Goal: Information Seeking & Learning: Learn about a topic

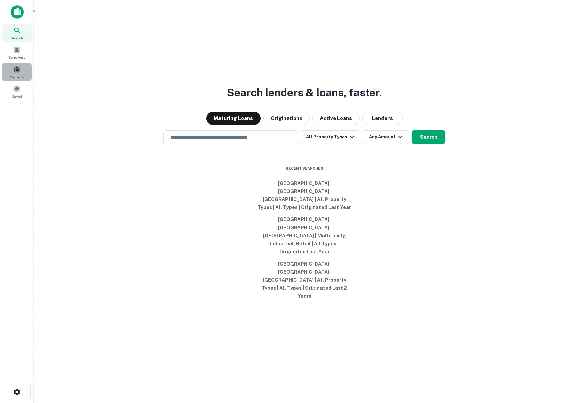
click at [13, 66] on span at bounding box center [16, 69] width 7 height 7
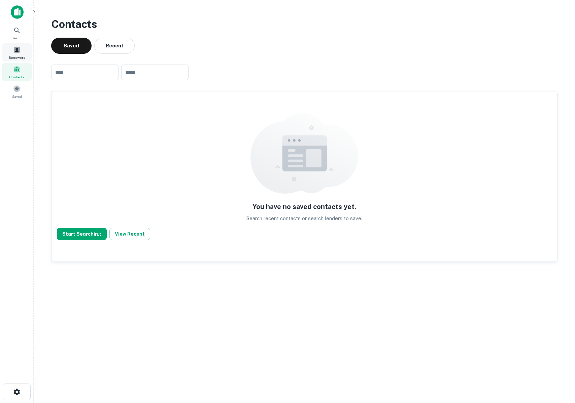
click at [19, 57] on span "Borrowers" at bounding box center [17, 57] width 16 height 5
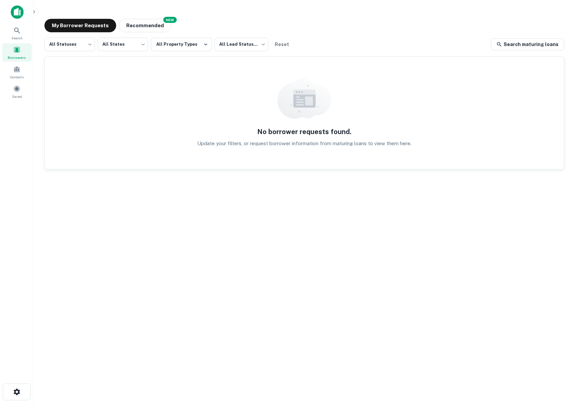
click at [149, 13] on main "My Borrower Requests NEW Recommended All Statuses *** ​ All States *** ​ All Pr…" at bounding box center [304, 201] width 541 height 403
click at [149, 21] on button "Recommended" at bounding box center [145, 25] width 52 height 13
click at [78, 30] on button "My Borrower Requests" at bounding box center [80, 25] width 72 height 13
click at [23, 40] on div "Search" at bounding box center [17, 33] width 30 height 18
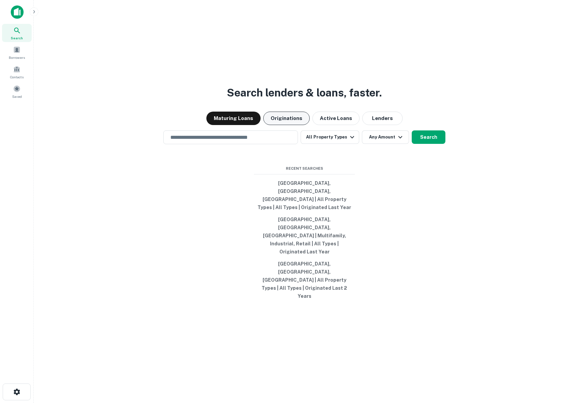
click at [295, 125] on button "Originations" at bounding box center [286, 118] width 46 height 13
click at [200, 141] on input "text" at bounding box center [230, 138] width 129 height 8
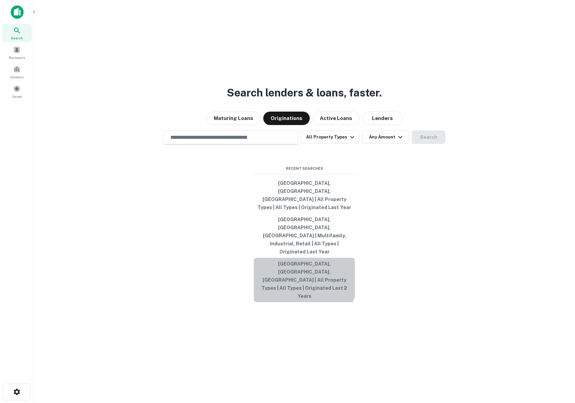
click at [290, 269] on button "Los Angeles, CA, USA | All Property Types | All Types | Originated Last 2 Years" at bounding box center [304, 280] width 101 height 44
type input "**********"
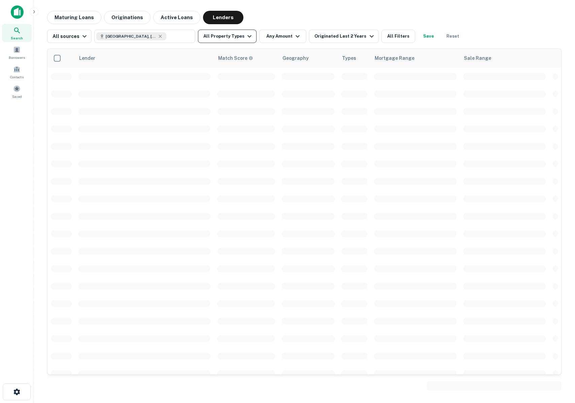
click at [229, 38] on button "All Property Types" at bounding box center [227, 36] width 59 height 13
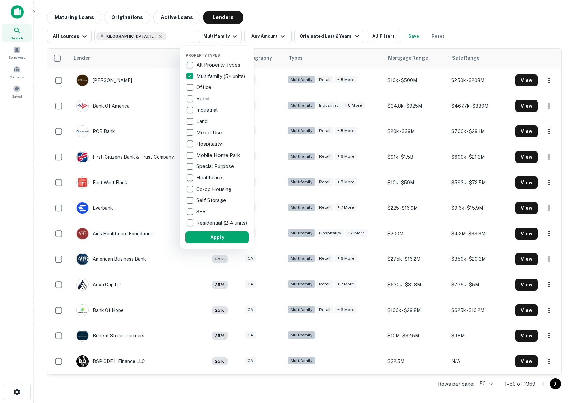
click at [319, 42] on div at bounding box center [287, 201] width 575 height 403
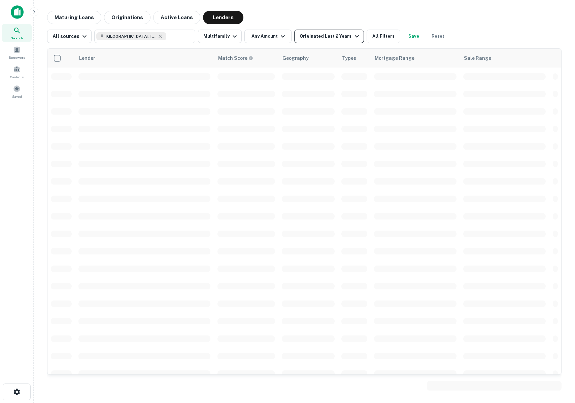
click at [313, 38] on div "Originated Last 2 Years" at bounding box center [329, 36] width 61 height 8
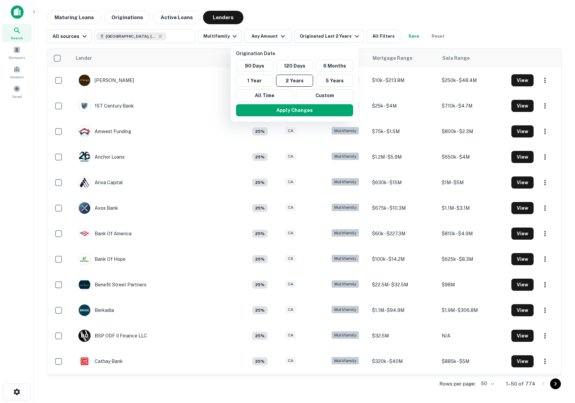
click at [67, 21] on div at bounding box center [287, 201] width 575 height 403
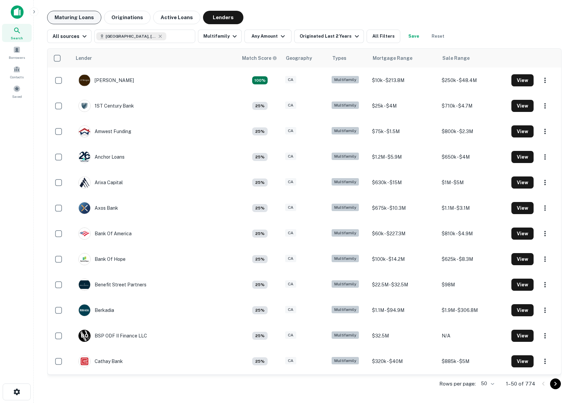
click at [59, 15] on button "Maturing Loans" at bounding box center [74, 17] width 54 height 13
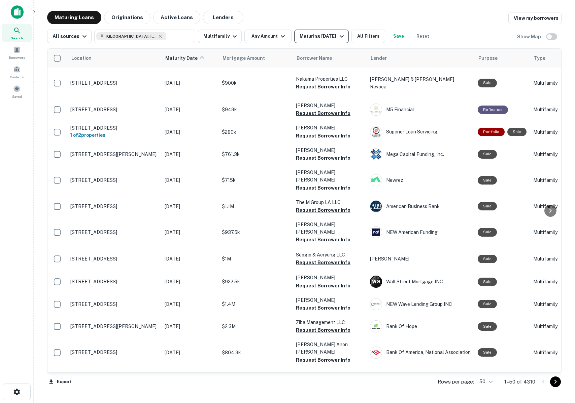
click at [325, 42] on button "Maturing [DATE]" at bounding box center [321, 36] width 54 height 13
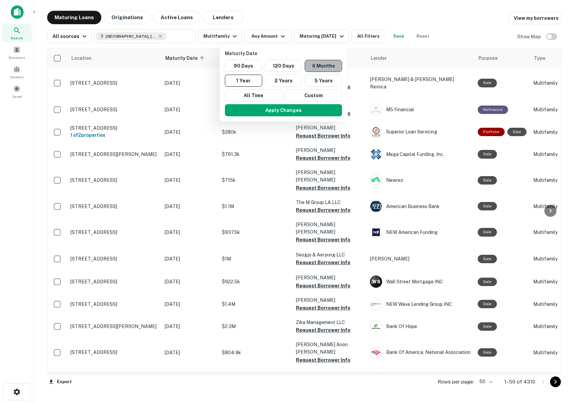
click at [328, 63] on button "6 Months" at bounding box center [322, 66] width 37 height 12
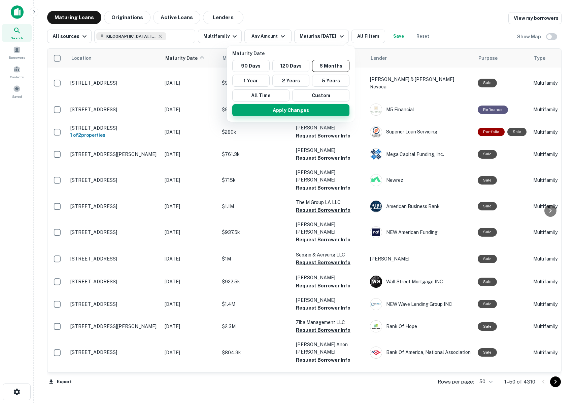
click at [309, 111] on button "Apply Changes" at bounding box center [290, 110] width 117 height 12
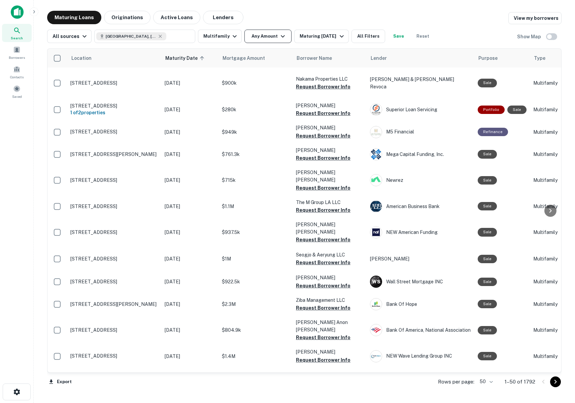
click at [258, 37] on button "Any Amount" at bounding box center [267, 36] width 47 height 13
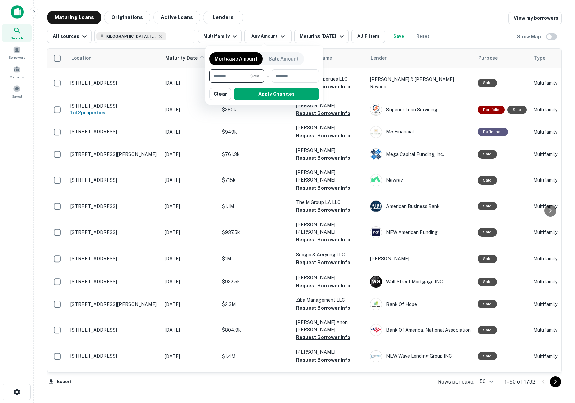
type input "*******"
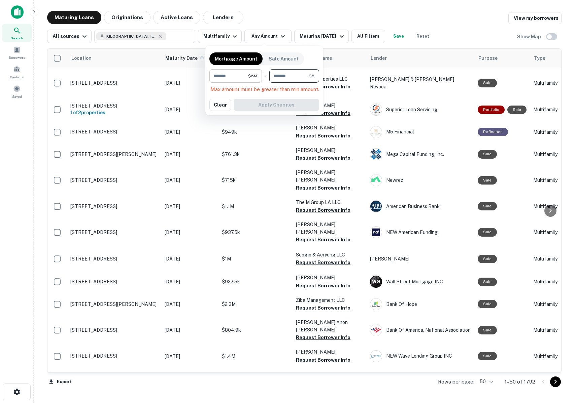
type input "********"
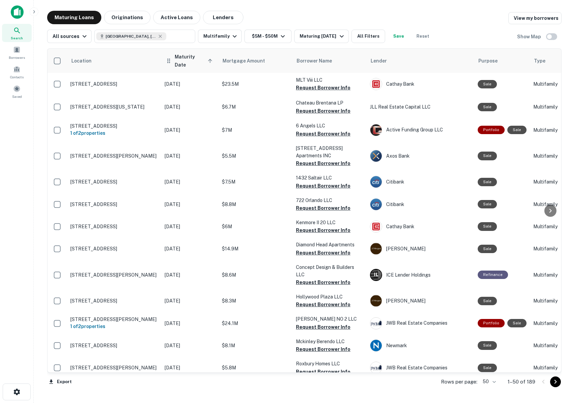
click at [185, 58] on span "Maturity Date sorted ascending" at bounding box center [195, 61] width 40 height 16
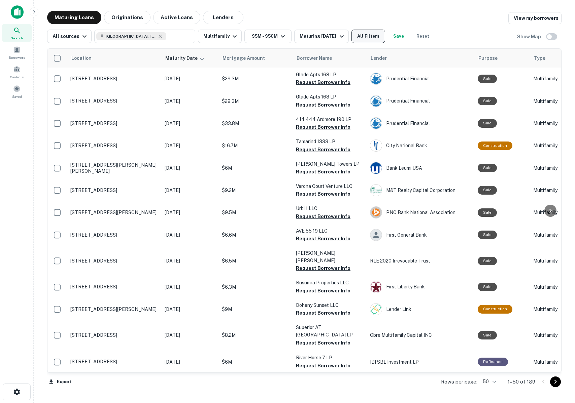
click at [370, 32] on button "All Filters" at bounding box center [368, 36] width 34 height 13
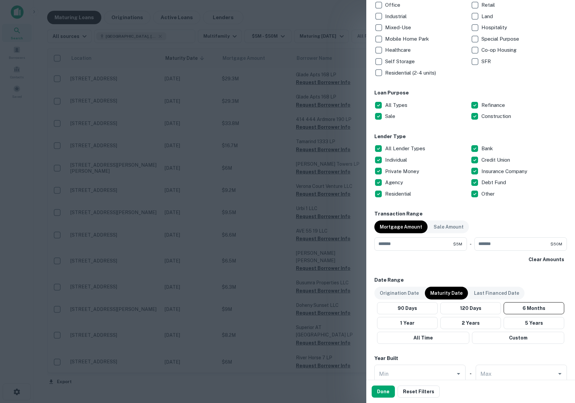
scroll to position [140, 0]
click at [251, 253] on div at bounding box center [287, 201] width 575 height 403
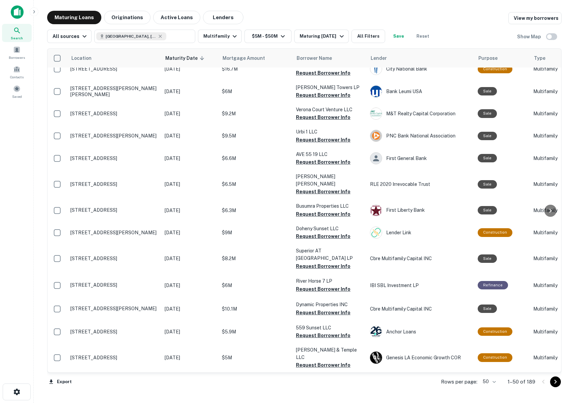
scroll to position [0, 0]
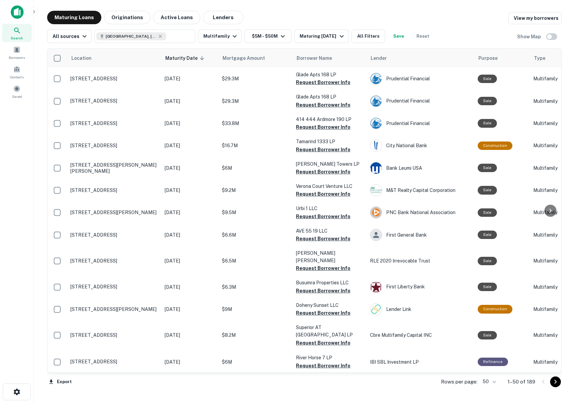
click at [556, 383] on icon "Go to next page" at bounding box center [555, 382] width 8 height 8
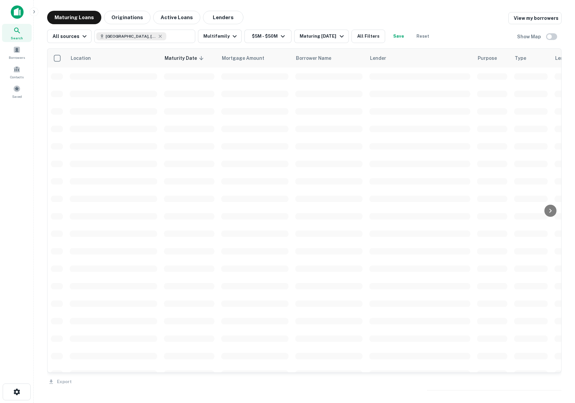
click at [556, 383] on div "Export" at bounding box center [304, 380] width 514 height 14
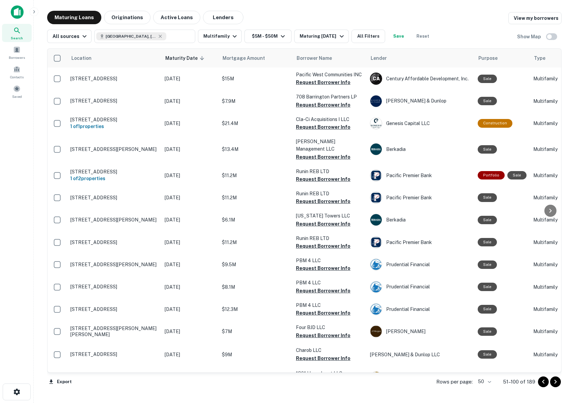
click at [558, 387] on div at bounding box center [549, 382] width 23 height 11
click at [556, 385] on icon "Go to next page" at bounding box center [555, 382] width 8 height 8
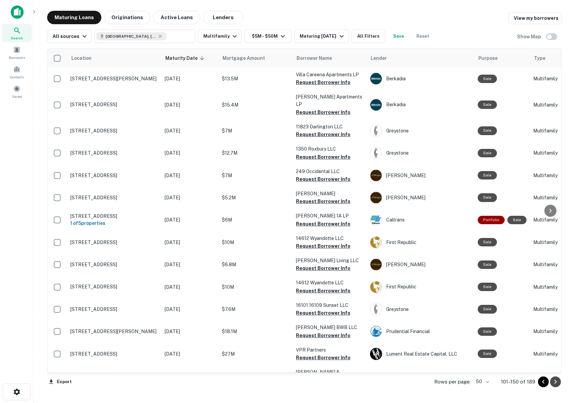
click at [556, 385] on icon "Go to next page" at bounding box center [555, 382] width 8 height 8
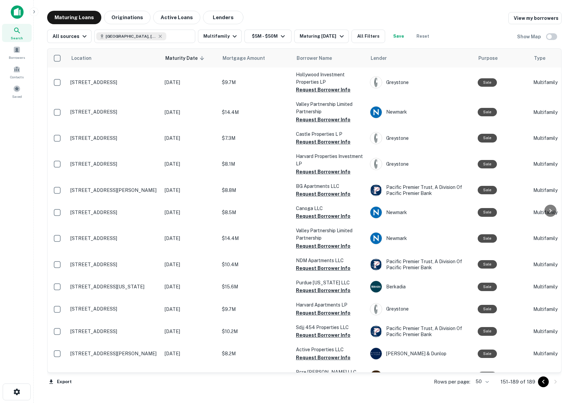
click at [542, 383] on icon "Go to previous page" at bounding box center [543, 382] width 8 height 8
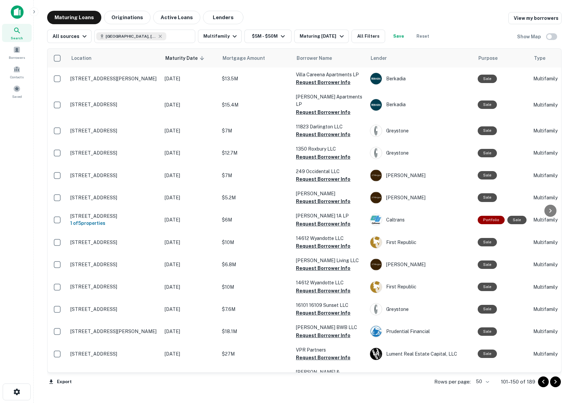
click at [542, 383] on icon "Go to previous page" at bounding box center [543, 382] width 8 height 8
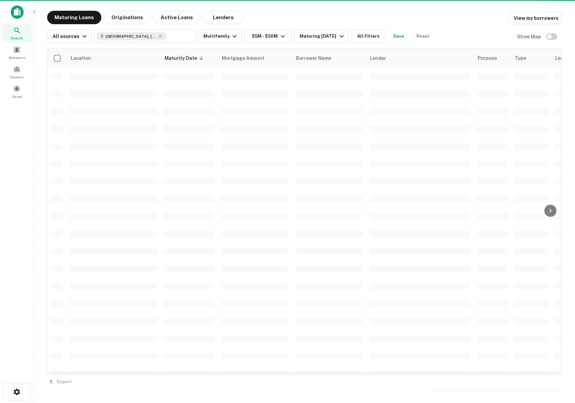
click at [542, 383] on div "Export" at bounding box center [304, 380] width 514 height 14
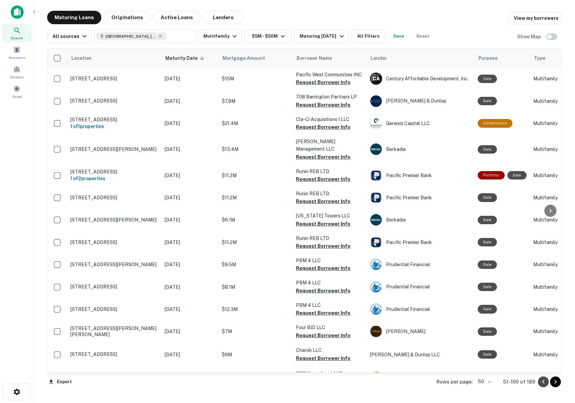
click at [542, 383] on icon "Go to previous page" at bounding box center [543, 382] width 8 height 8
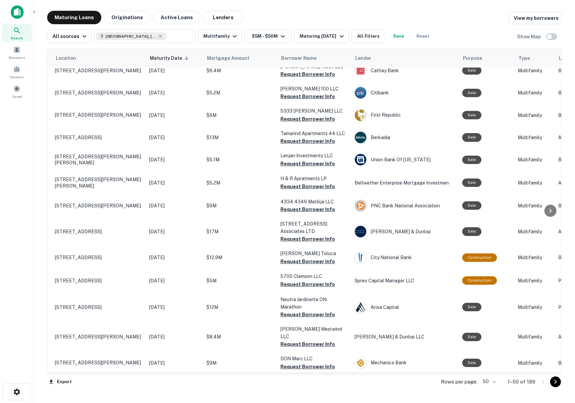
scroll to position [0, 15]
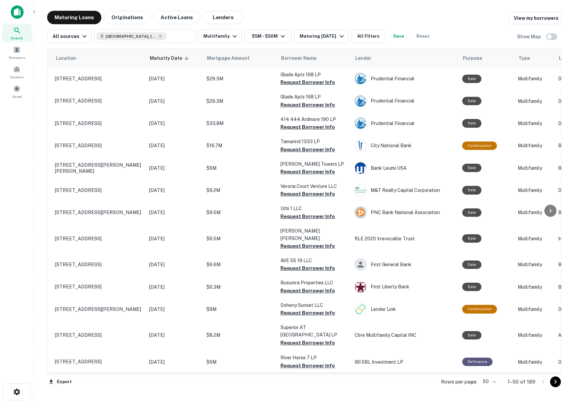
click at [556, 382] on icon "Go to next page" at bounding box center [555, 382] width 8 height 8
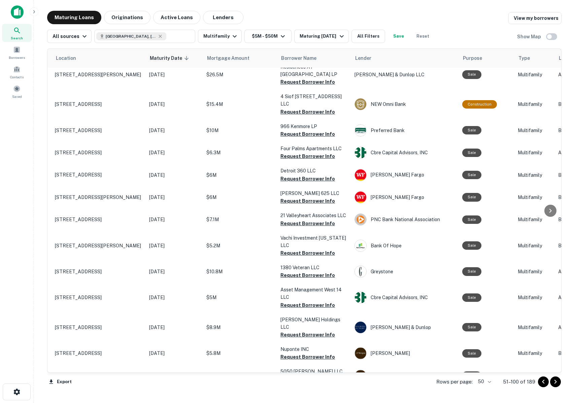
scroll to position [643, 15]
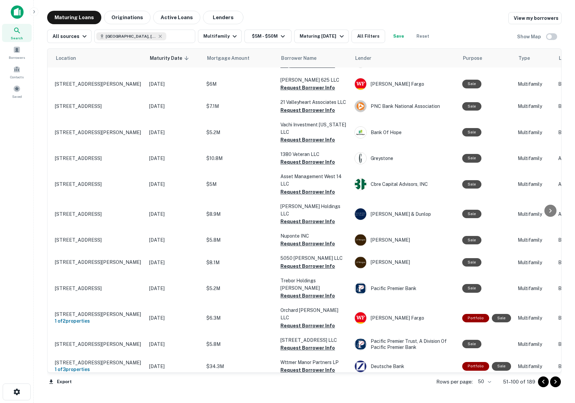
click at [429, 38] on button "Reset" at bounding box center [423, 36] width 22 height 13
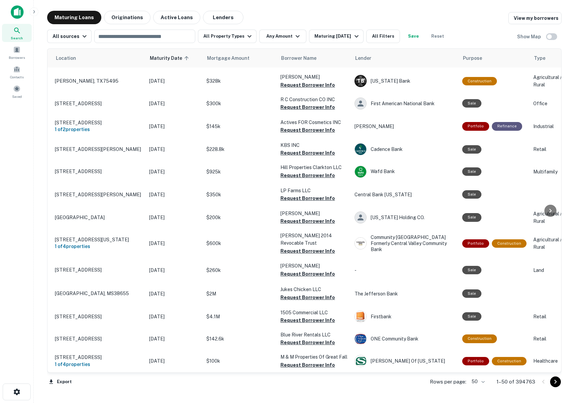
scroll to position [0, 15]
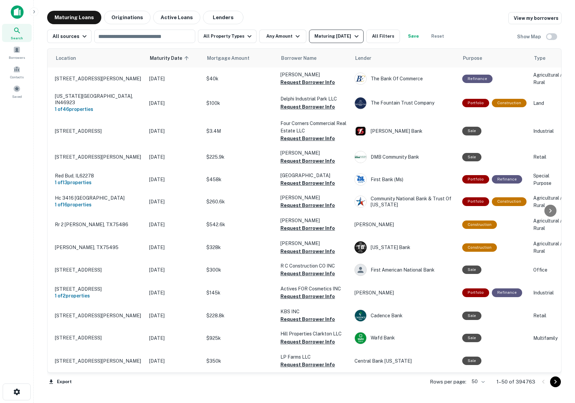
click at [337, 32] on button "Maturing [DATE]" at bounding box center [336, 36] width 54 height 13
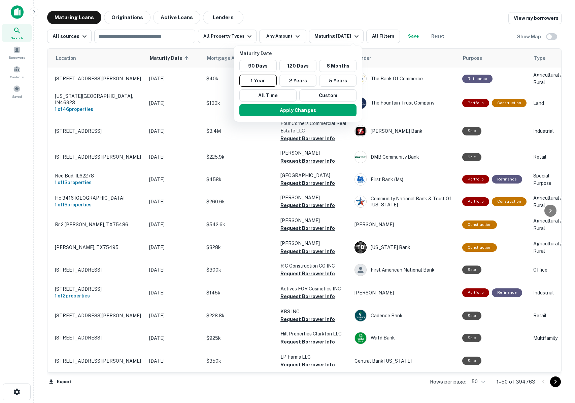
click at [363, 11] on div at bounding box center [287, 201] width 575 height 403
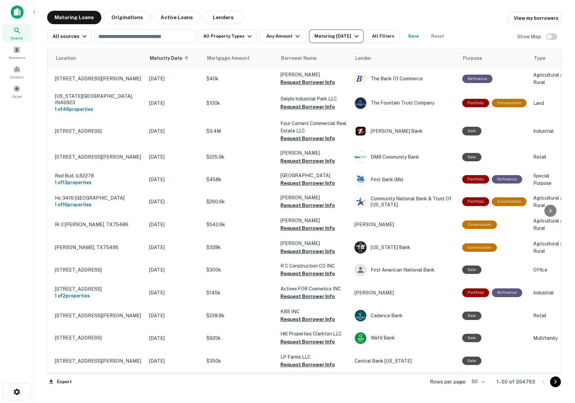
click at [353, 32] on icon "button" at bounding box center [356, 36] width 8 height 8
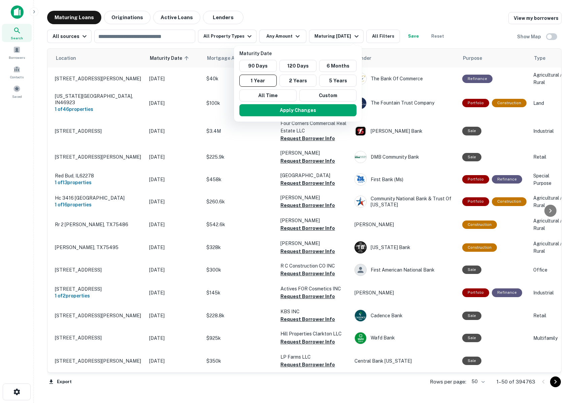
click at [319, 21] on div at bounding box center [287, 201] width 575 height 403
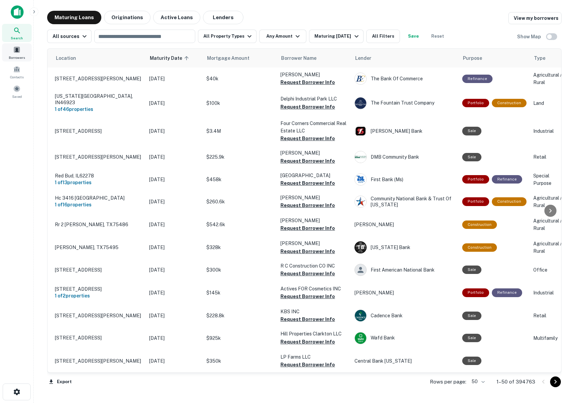
click at [19, 39] on span "Search" at bounding box center [17, 37] width 12 height 5
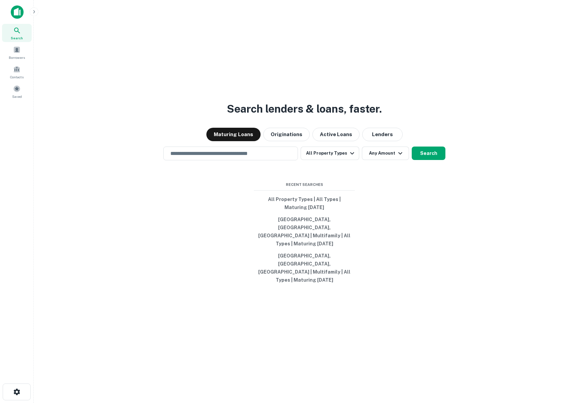
scroll to position [11, 0]
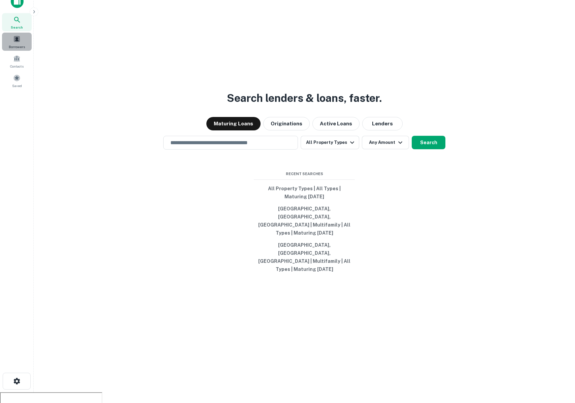
click at [12, 48] on span "Borrowers" at bounding box center [17, 46] width 16 height 5
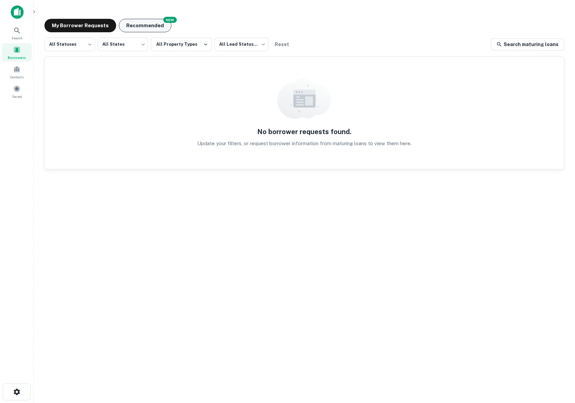
click at [156, 24] on button "Recommended" at bounding box center [145, 25] width 52 height 13
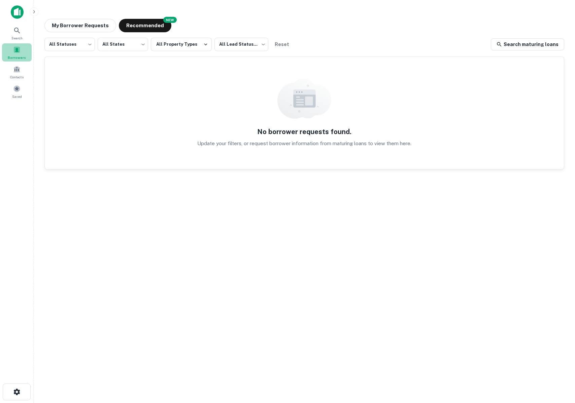
click at [20, 46] on span at bounding box center [16, 49] width 7 height 7
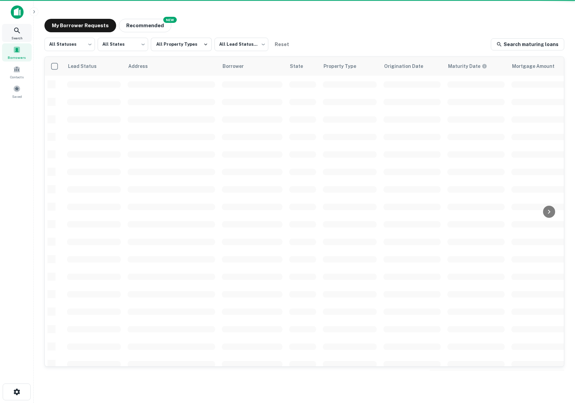
drag, startPoint x: 0, startPoint y: 0, endPoint x: 19, endPoint y: 34, distance: 39.1
click at [19, 34] on icon at bounding box center [17, 31] width 8 height 8
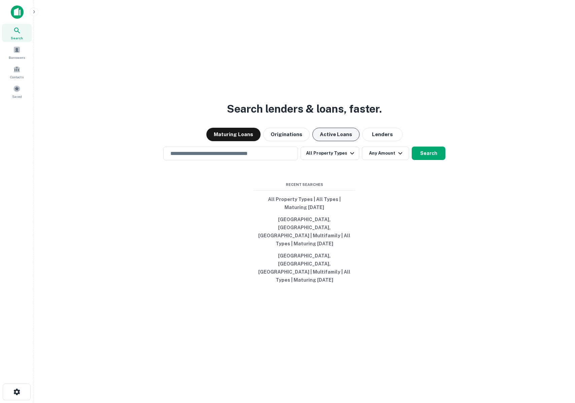
click at [344, 141] on button "Active Loans" at bounding box center [335, 134] width 47 height 13
click at [421, 160] on button "Search" at bounding box center [428, 153] width 34 height 13
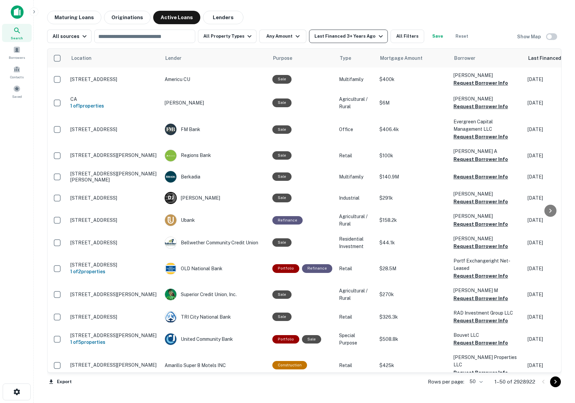
click at [346, 38] on div "Last Financed 3+ Years Ago" at bounding box center [349, 36] width 70 height 8
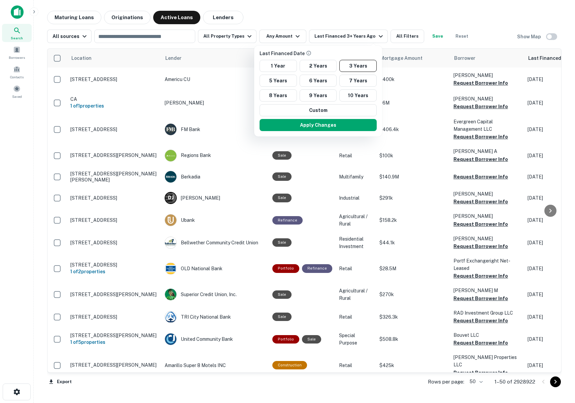
click at [300, 2] on div at bounding box center [287, 201] width 575 height 403
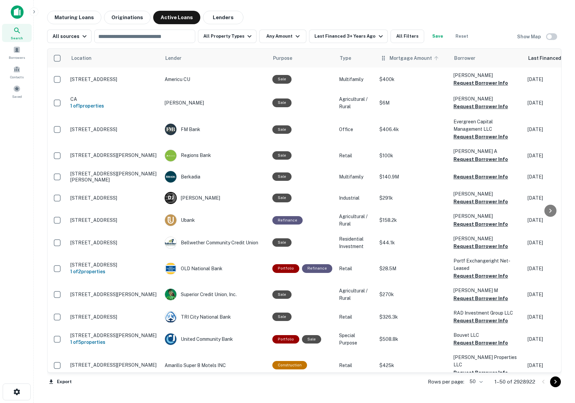
click at [414, 59] on span "Mortgage Amount" at bounding box center [414, 58] width 51 height 8
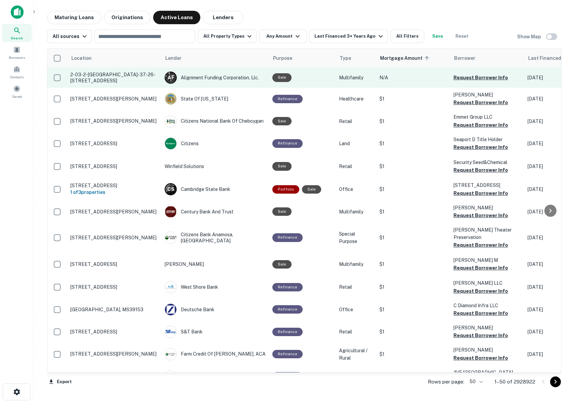
click at [387, 69] on td "N/A" at bounding box center [413, 78] width 74 height 20
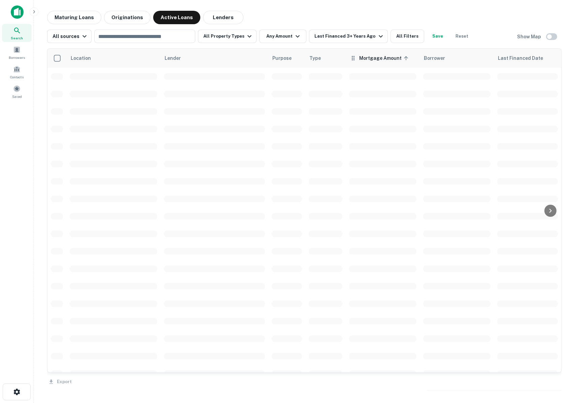
click at [371, 56] on span "Mortgage Amount sorted ascending" at bounding box center [384, 58] width 51 height 8
drag, startPoint x: 569, startPoint y: 29, endPoint x: 569, endPoint y: -49, distance: 78.0
click at [569, 0] on html "Search Borrowers Contacts Saved Maturing Loans Originations Active Loans Lender…" at bounding box center [287, 201] width 575 height 403
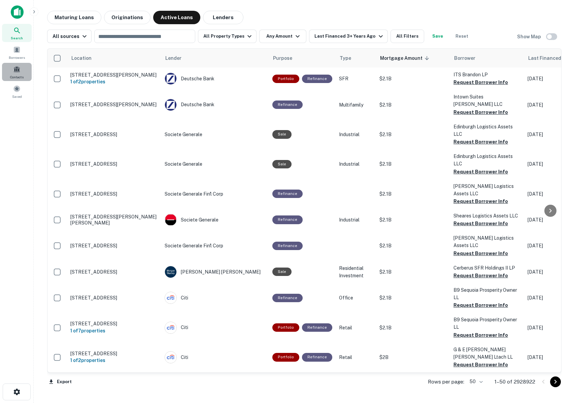
click at [19, 67] on span at bounding box center [16, 69] width 7 height 7
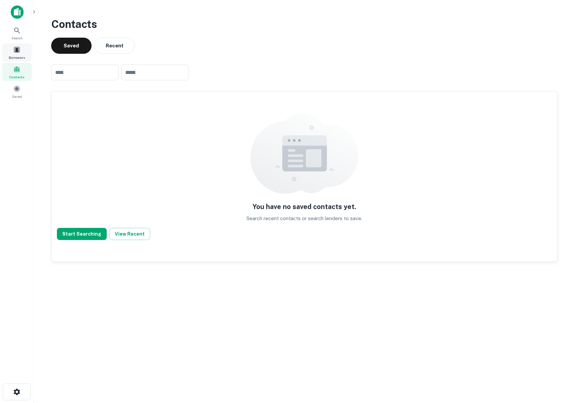
click at [16, 48] on span at bounding box center [16, 49] width 7 height 7
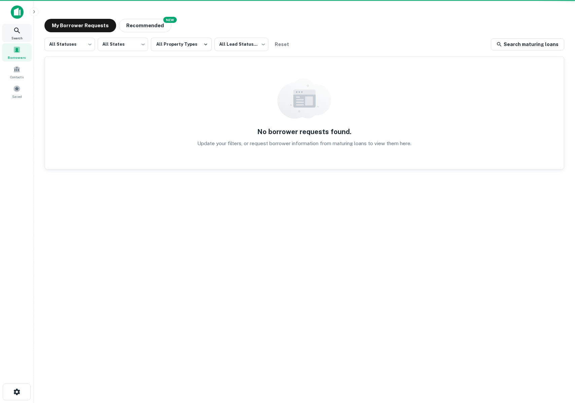
click at [18, 30] on icon at bounding box center [17, 31] width 8 height 8
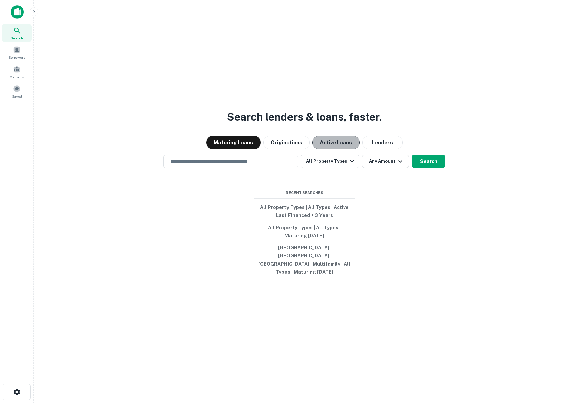
click at [334, 149] on button "Active Loans" at bounding box center [335, 142] width 47 height 13
click at [371, 149] on button "Lenders" at bounding box center [382, 142] width 40 height 13
click at [235, 149] on button "Maturing Loans" at bounding box center [233, 142] width 54 height 13
click at [340, 168] on button "All Property Types" at bounding box center [329, 161] width 59 height 13
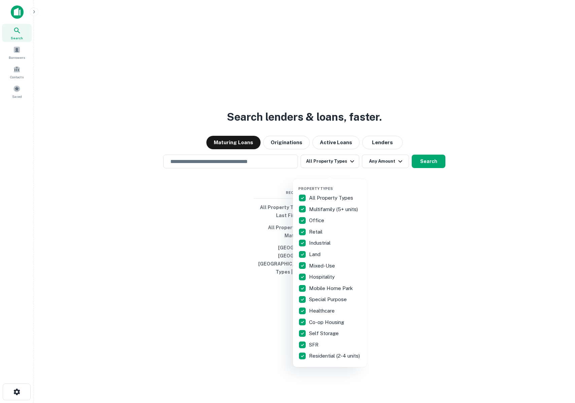
click at [260, 171] on div at bounding box center [287, 201] width 575 height 403
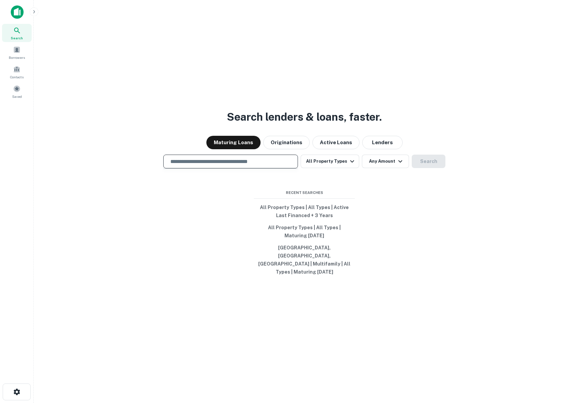
click at [260, 166] on input "text" at bounding box center [230, 162] width 129 height 8
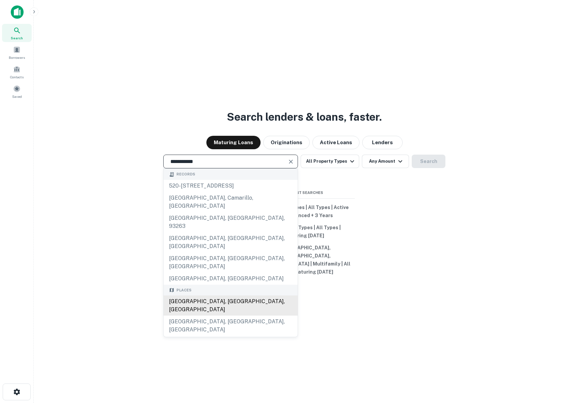
click at [218, 296] on div "[GEOGRAPHIC_DATA], [GEOGRAPHIC_DATA], [GEOGRAPHIC_DATA]" at bounding box center [230, 306] width 134 height 20
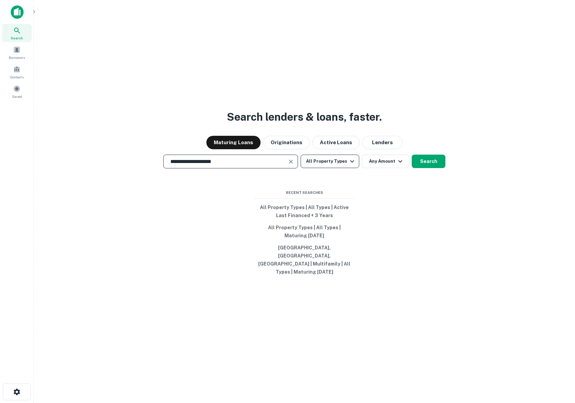
type input "**********"
click at [324, 168] on button "All Property Types" at bounding box center [329, 161] width 59 height 13
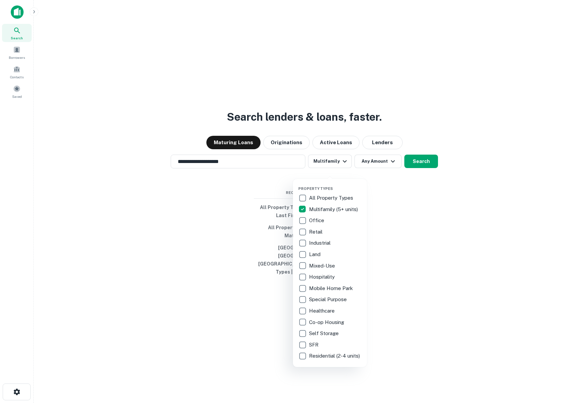
click at [377, 172] on div at bounding box center [287, 201] width 575 height 403
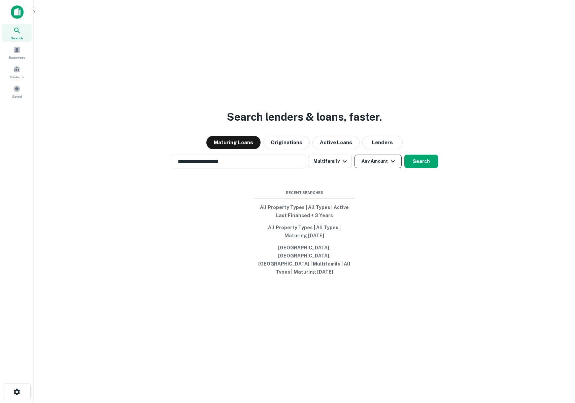
click at [374, 168] on button "Any Amount" at bounding box center [377, 161] width 47 height 13
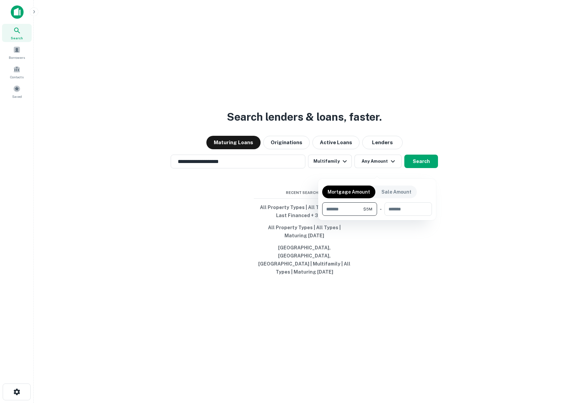
type input "*******"
type input "********"
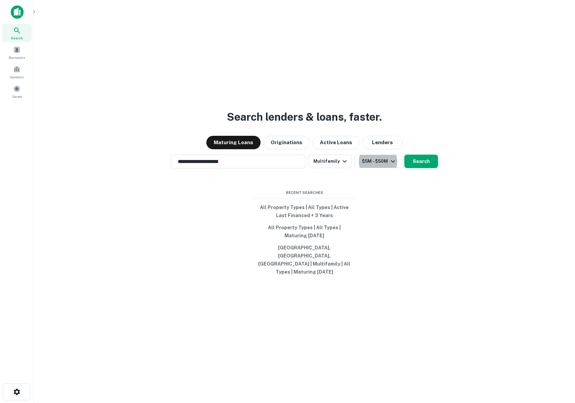
click at [354, 155] on button "$5M - $50M" at bounding box center [377, 161] width 47 height 13
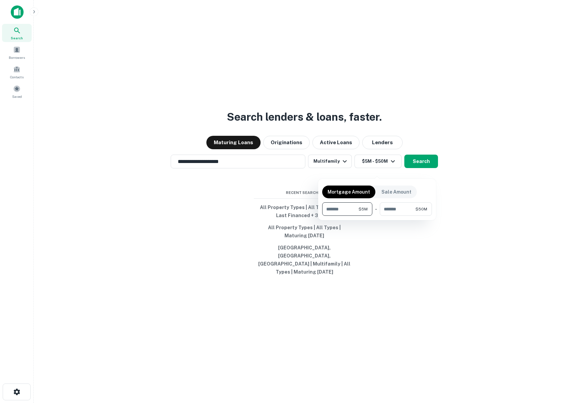
click at [421, 174] on div at bounding box center [287, 201] width 575 height 403
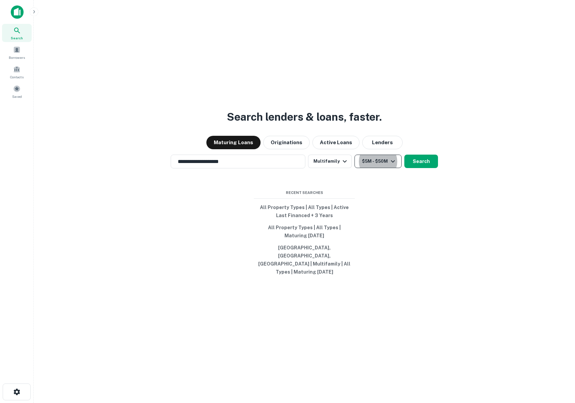
click at [382, 167] on button "$5M - $50M" at bounding box center [377, 161] width 47 height 13
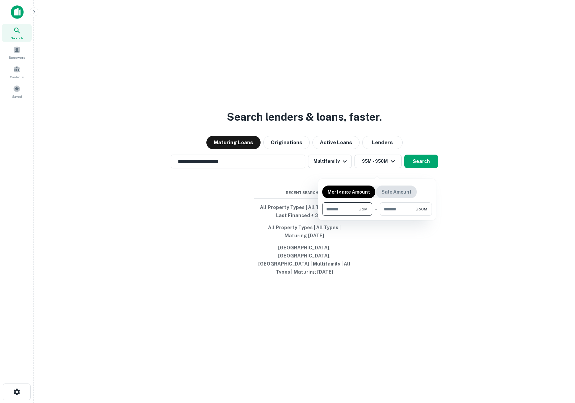
click at [392, 192] on p "Sale Amount" at bounding box center [396, 191] width 30 height 7
click at [360, 186] on div "Mortgage Amount" at bounding box center [348, 192] width 53 height 13
click at [422, 169] on div at bounding box center [287, 201] width 575 height 403
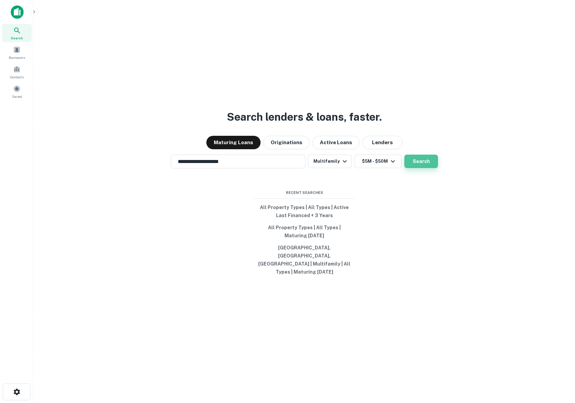
click at [414, 168] on button "Search" at bounding box center [421, 161] width 34 height 13
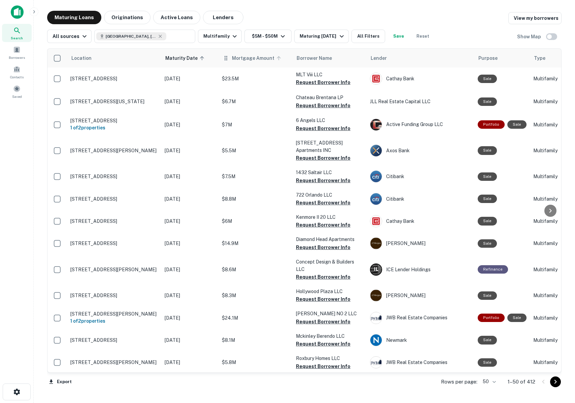
click at [262, 62] on span "Mortgage Amount" at bounding box center [257, 58] width 51 height 8
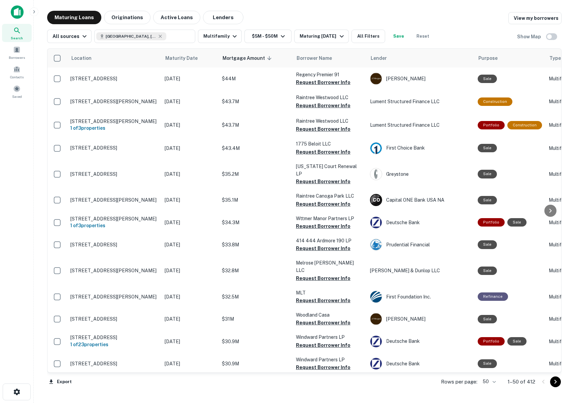
click at [262, 62] on span "Mortgage Amount sorted descending" at bounding box center [247, 58] width 51 height 8
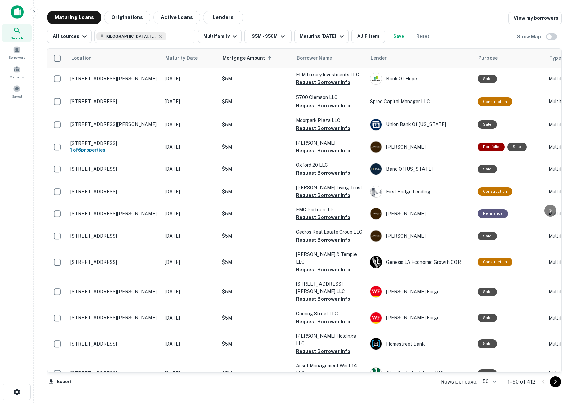
click at [262, 62] on span "Mortgage Amount sorted ascending" at bounding box center [247, 58] width 51 height 8
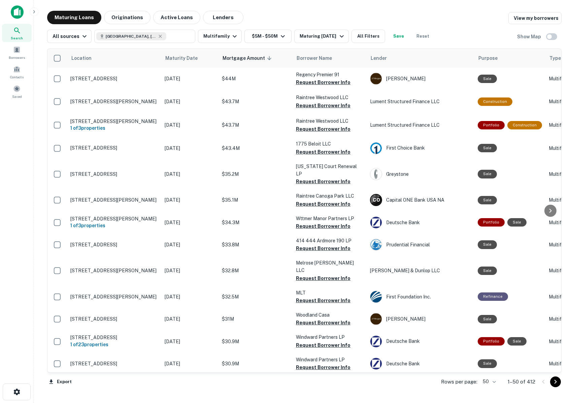
click at [552, 383] on icon "Go to next page" at bounding box center [555, 382] width 8 height 8
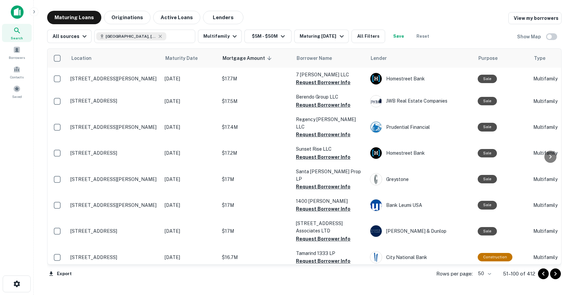
click at [19, 12] on img at bounding box center [17, 11] width 13 height 13
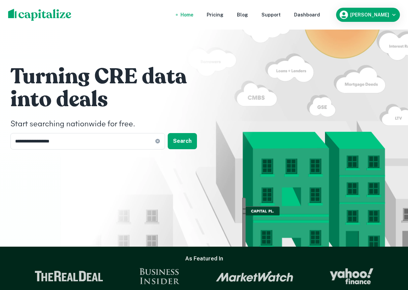
click at [59, 15] on img at bounding box center [40, 15] width 64 height 12
click at [180, 145] on button "Search" at bounding box center [182, 141] width 29 height 16
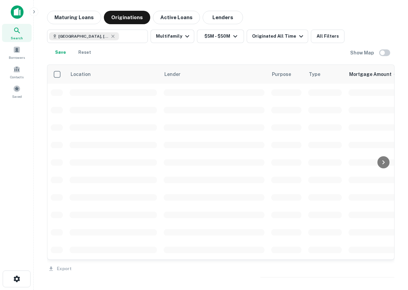
click at [16, 18] on img at bounding box center [17, 11] width 13 height 13
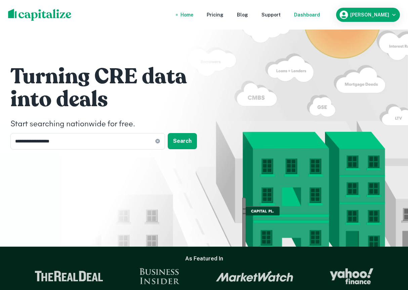
click at [313, 12] on div "Dashboard" at bounding box center [307, 14] width 26 height 7
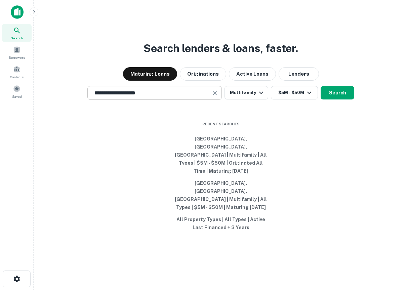
click at [218, 97] on icon "Clear" at bounding box center [215, 93] width 7 height 7
click at [328, 185] on div "Search lenders & loans, faster. Maturing Loans Originations Active Loans Lender…" at bounding box center [221, 161] width 364 height 290
drag, startPoint x: 282, startPoint y: 225, endPoint x: 162, endPoint y: 149, distance: 141.6
click at [162, 149] on div "Search lenders & loans, faster. Maturing Loans Originations Active Loans Lender…" at bounding box center [221, 161] width 364 height 290
click at [132, 149] on div "Search lenders & loans, faster. Maturing Loans Originations Active Loans Lender…" at bounding box center [221, 161] width 364 height 290
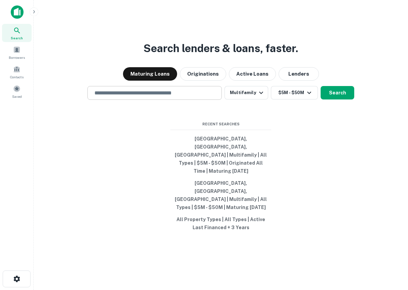
click at [134, 118] on div "Search lenders & loans, faster. Maturing Loans Originations Active Loans Lender…" at bounding box center [221, 161] width 364 height 290
click at [119, 97] on input "text" at bounding box center [154, 93] width 129 height 8
click at [71, 145] on div "Search lenders & loans, faster. Maturing Loans Originations Active Loans Lender…" at bounding box center [221, 161] width 364 height 290
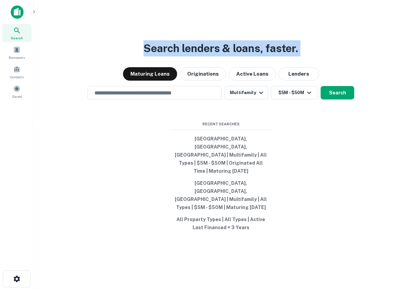
drag, startPoint x: 316, startPoint y: 74, endPoint x: 131, endPoint y: 41, distance: 188.0
click at [131, 41] on div "Search lenders & loans, faster. Maturing Loans Originations Active Loans Lender…" at bounding box center [221, 161] width 364 height 290
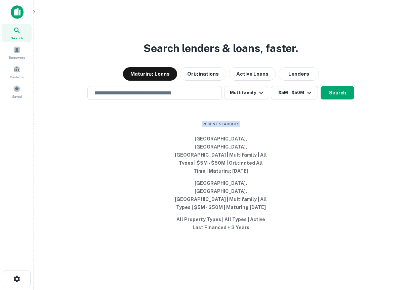
drag, startPoint x: 323, startPoint y: 220, endPoint x: 115, endPoint y: 134, distance: 225.0
click at [114, 134] on div "Search lenders & loans, faster. Maturing Loans Originations Active Loans Lender…" at bounding box center [221, 161] width 364 height 290
click at [58, 134] on div "Search lenders & loans, faster. Maturing Loans Originations Active Loans Lender…" at bounding box center [221, 161] width 364 height 290
click at [274, 259] on div "Search lenders & loans, faster. Maturing Loans Originations Active Loans Lender…" at bounding box center [221, 161] width 364 height 290
